Goal: Task Accomplishment & Management: Use online tool/utility

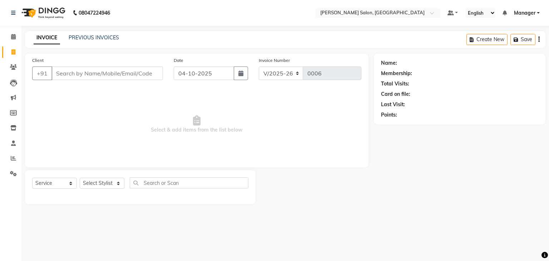
select select "9063"
select select "service"
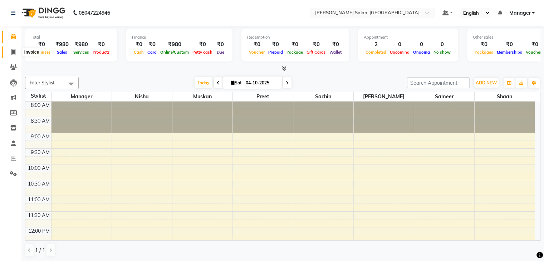
click at [13, 53] on icon at bounding box center [13, 51] width 4 height 5
select select "service"
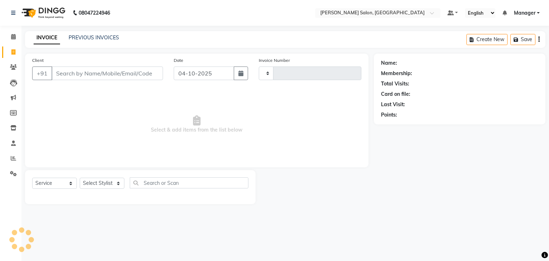
type input "0006"
select select "9063"
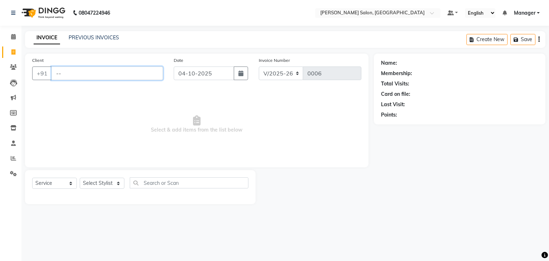
type input "--"
